Goal: Information Seeking & Learning: Learn about a topic

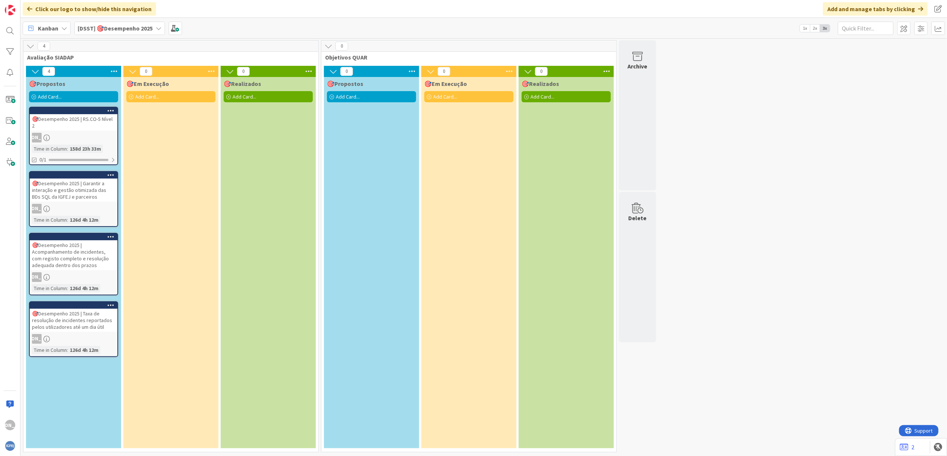
click at [91, 182] on div "🎯Desempenho 2025 | Garantir a interação e gestão otimizada das BDs SQL da IGFEJ…" at bounding box center [74, 189] width 88 height 23
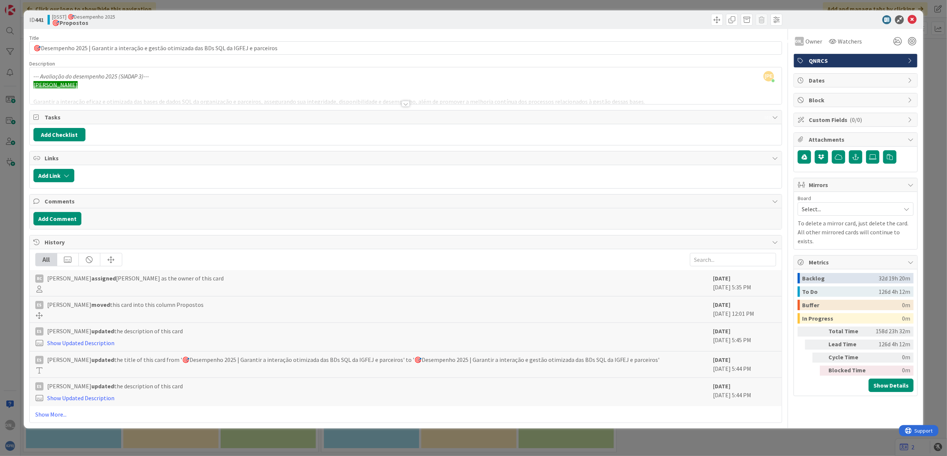
click at [406, 103] on div at bounding box center [406, 104] width 8 height 6
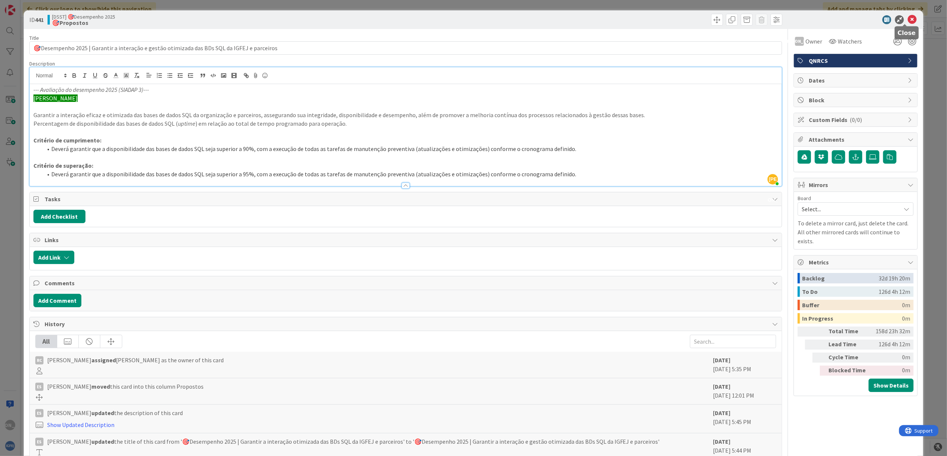
click at [757, 20] on icon at bounding box center [912, 19] width 9 height 9
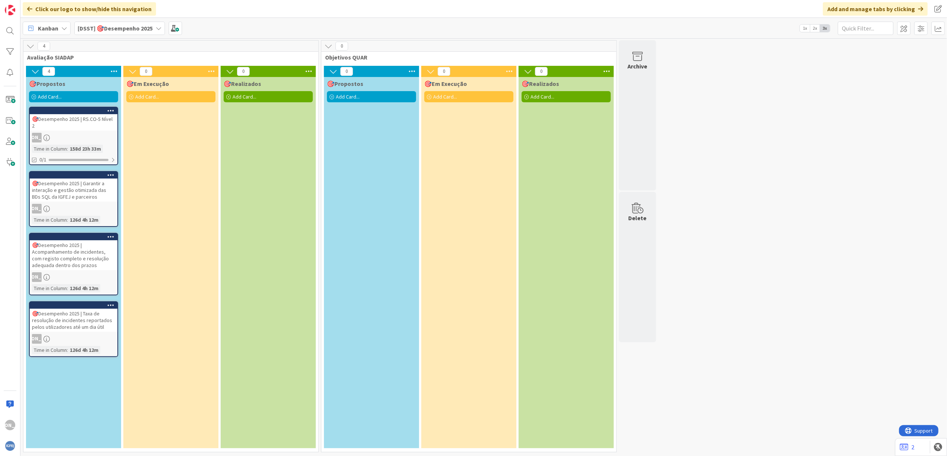
click at [67, 138] on div "[PERSON_NAME]" at bounding box center [74, 138] width 88 height 10
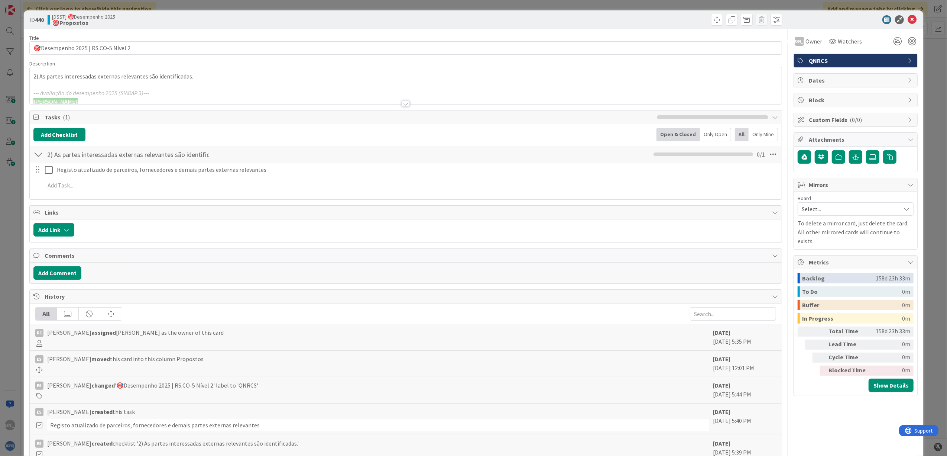
click at [406, 106] on div "Title 35 / 128 🎯Desempenho 2025 | RS.CO-5 Nível 2 Description 2) As partes inte…" at bounding box center [405, 253] width 753 height 449
click at [404, 103] on div at bounding box center [406, 104] width 8 height 6
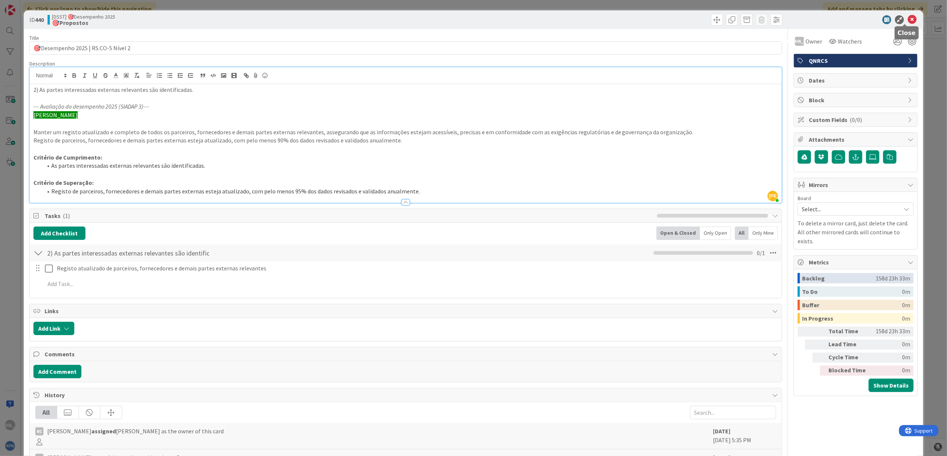
click at [757, 18] on icon at bounding box center [912, 19] width 9 height 9
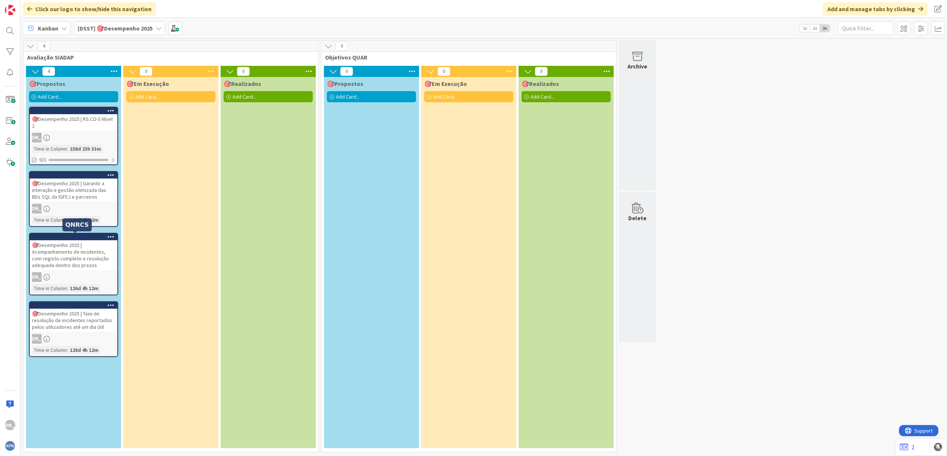
click at [68, 266] on div "🎯Desempenho 2025 | Acompanhamento de incidentes, com registo completo e resoluç…" at bounding box center [74, 255] width 88 height 30
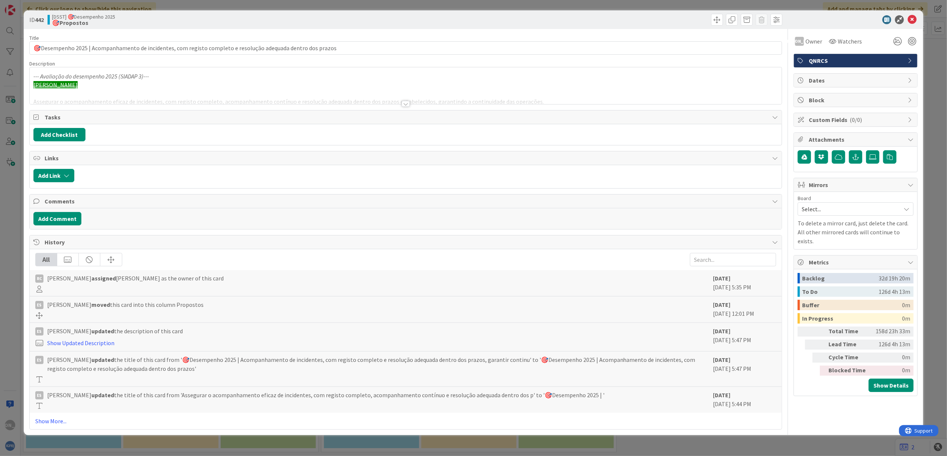
click at [225, 107] on div "Title 109 / 128 🎯Desempenho 2025 | Acompanhamento de incidentes, com registo co…" at bounding box center [405, 229] width 753 height 400
click at [400, 102] on div at bounding box center [406, 94] width 753 height 19
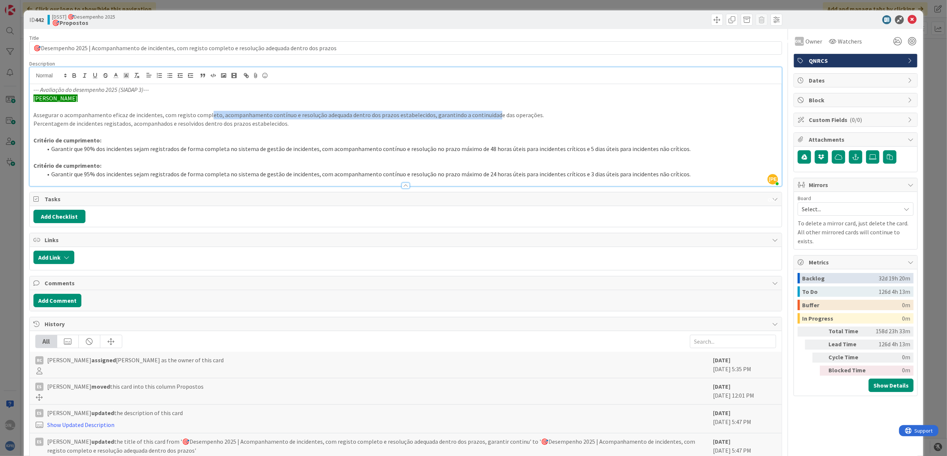
drag, startPoint x: 248, startPoint y: 112, endPoint x: 489, endPoint y: 117, distance: 240.8
click at [489, 117] on p "Assegurar o acompanhamento eficaz de incidentes, com registo completo, acompanh…" at bounding box center [405, 115] width 745 height 9
click at [126, 149] on li "Garantir que 90% dos incidentes sejam registrados de forma completa no sistema …" at bounding box center [410, 149] width 736 height 9
click at [757, 18] on icon at bounding box center [912, 19] width 9 height 9
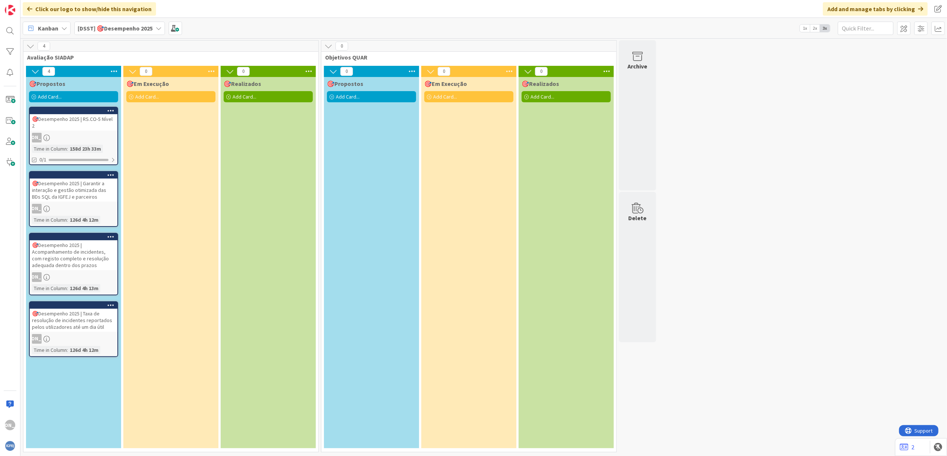
click at [55, 312] on div "🎯Desempenho 2025 | Taxa de resolução de incidentes reportados pelos utilizadore…" at bounding box center [74, 319] width 88 height 23
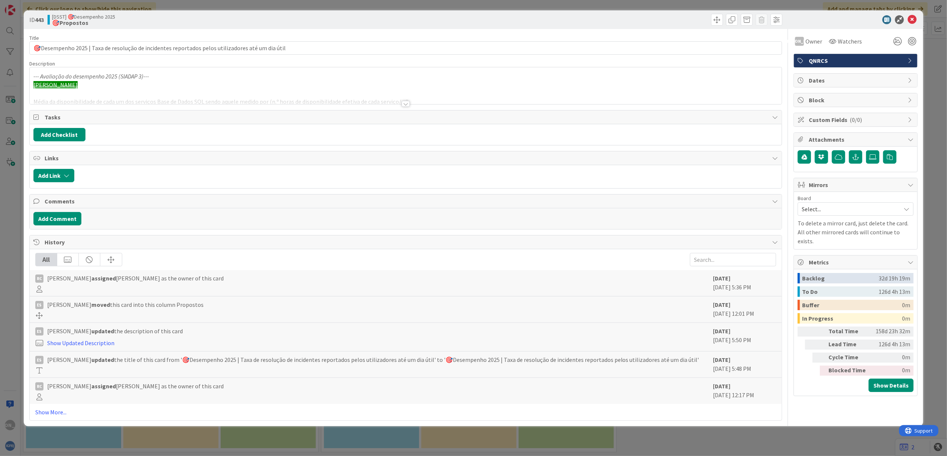
click at [407, 103] on div at bounding box center [406, 104] width 8 height 6
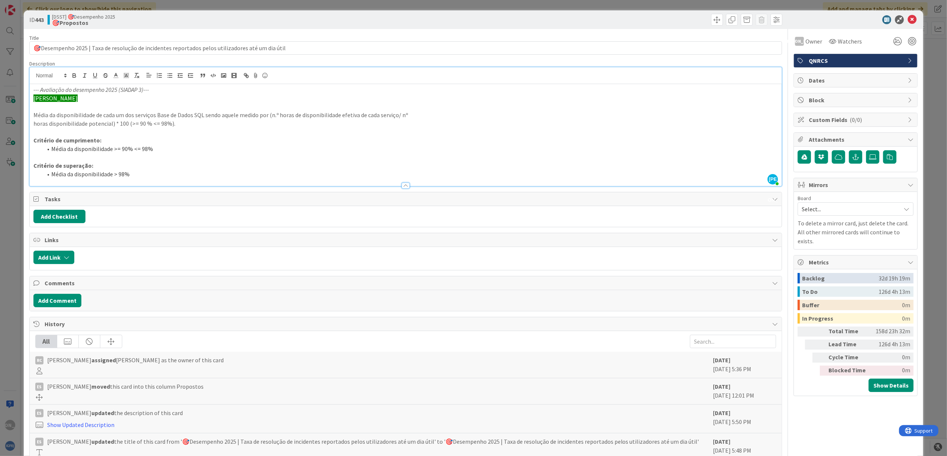
click at [466, 15] on div at bounding box center [595, 20] width 375 height 12
